Goal: Find specific page/section: Locate a particular part of the current website

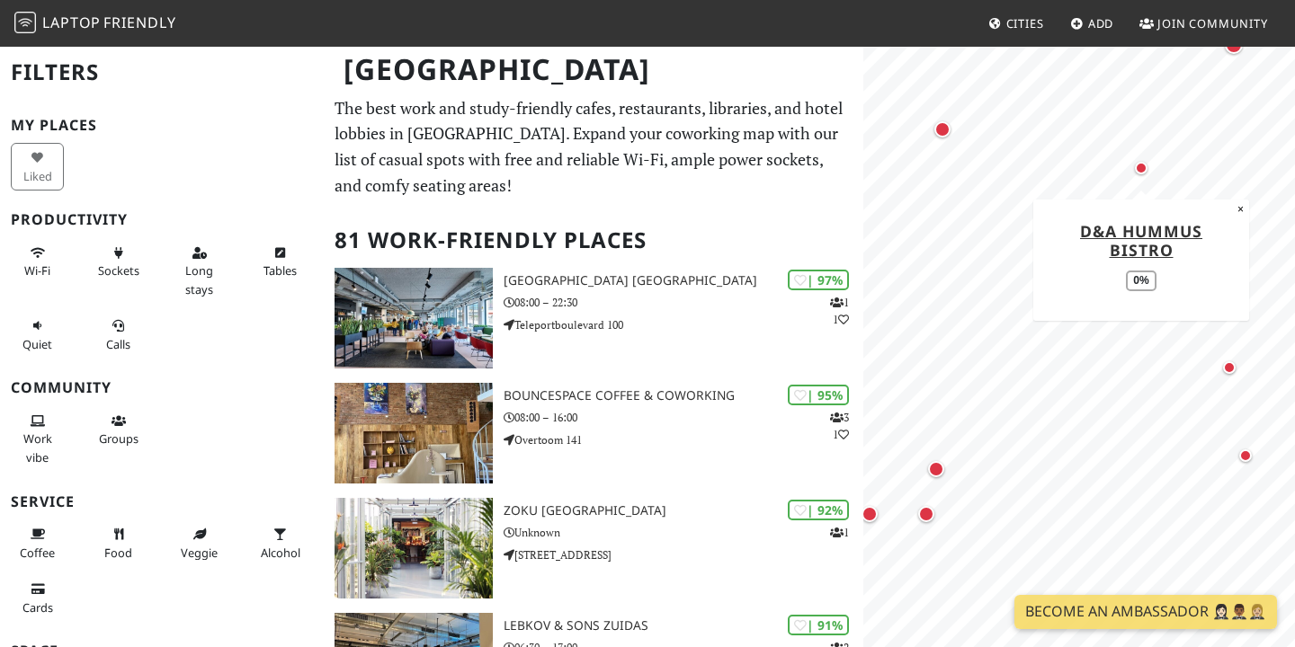
click at [1143, 174] on div "Map marker" at bounding box center [1141, 168] width 22 height 22
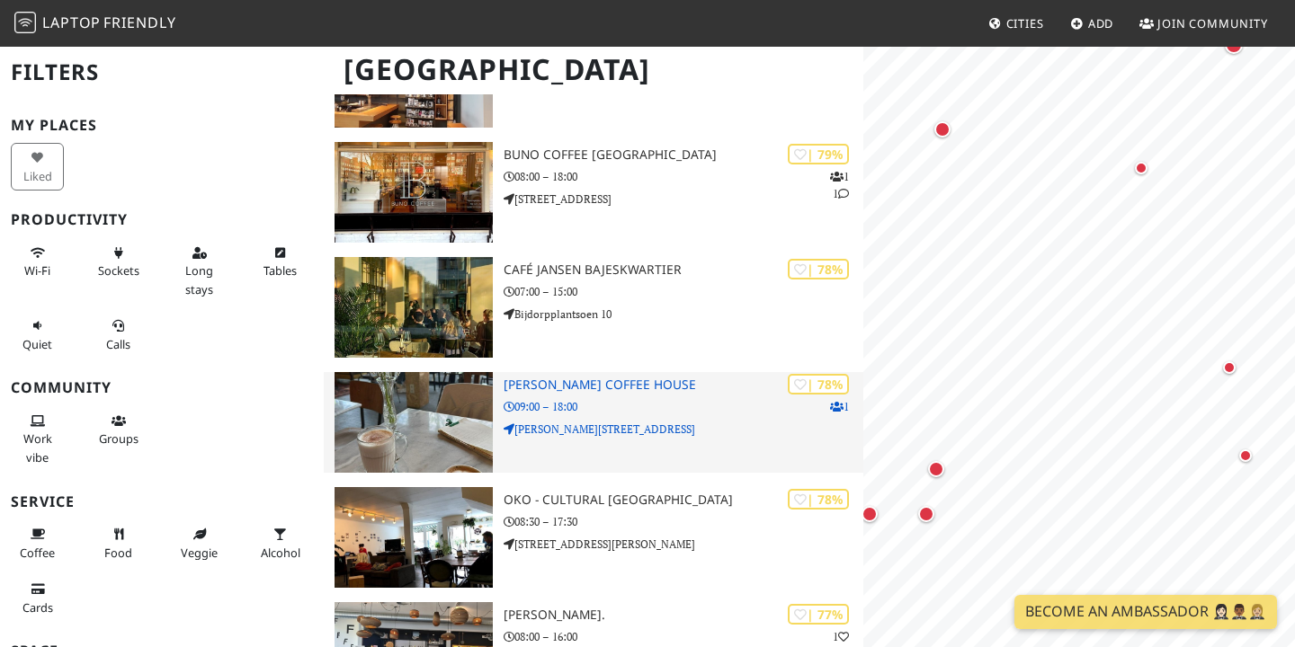
scroll to position [2212, 0]
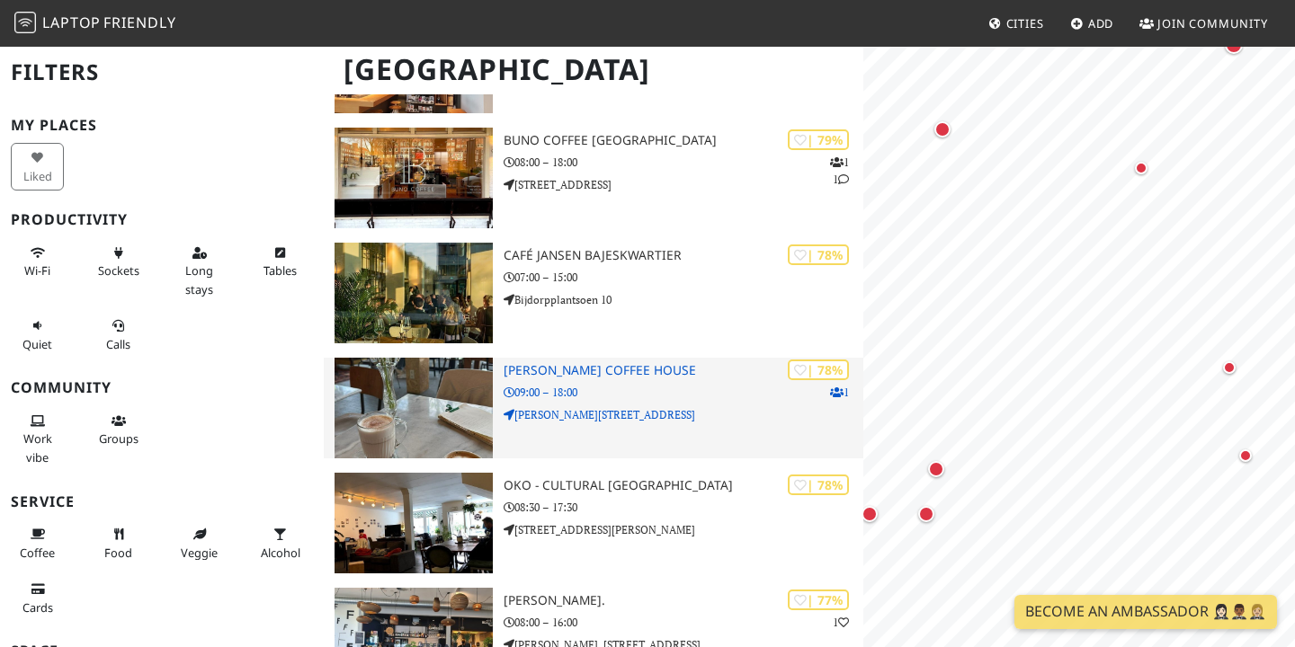
click at [833, 389] on icon at bounding box center [836, 393] width 13 height 11
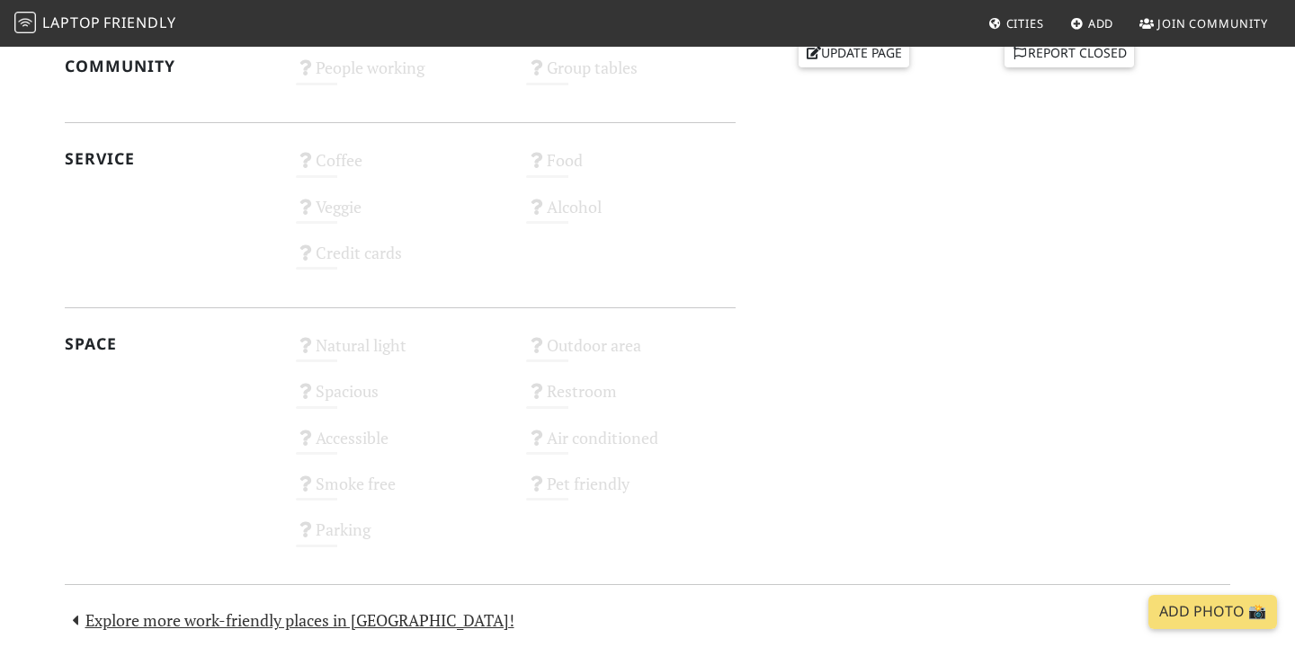
scroll to position [954, 0]
